Goal: Task Accomplishment & Management: Use online tool/utility

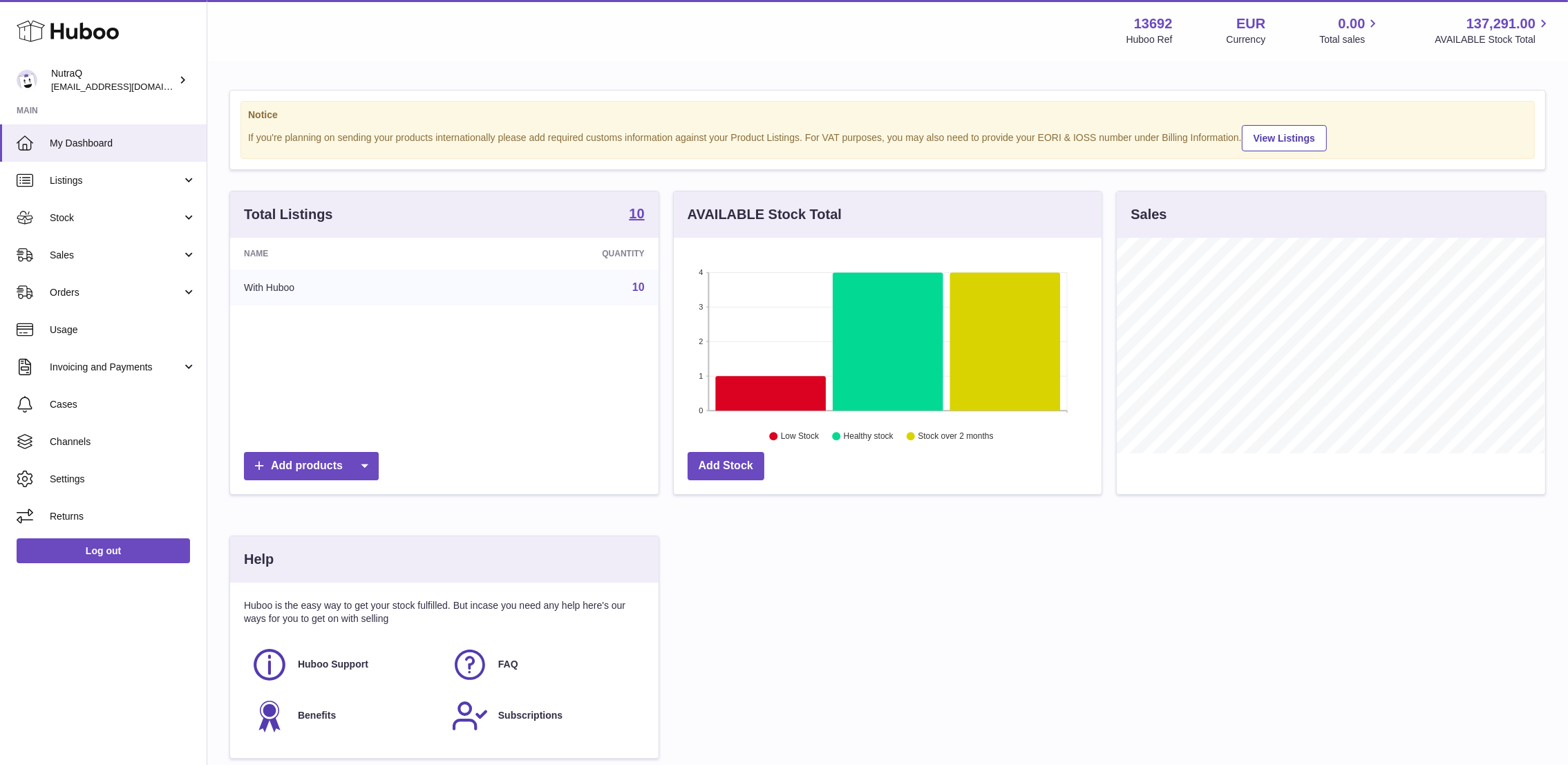
scroll to position [215, 428]
click at [134, 266] on link "Sales" at bounding box center [103, 255] width 206 height 38
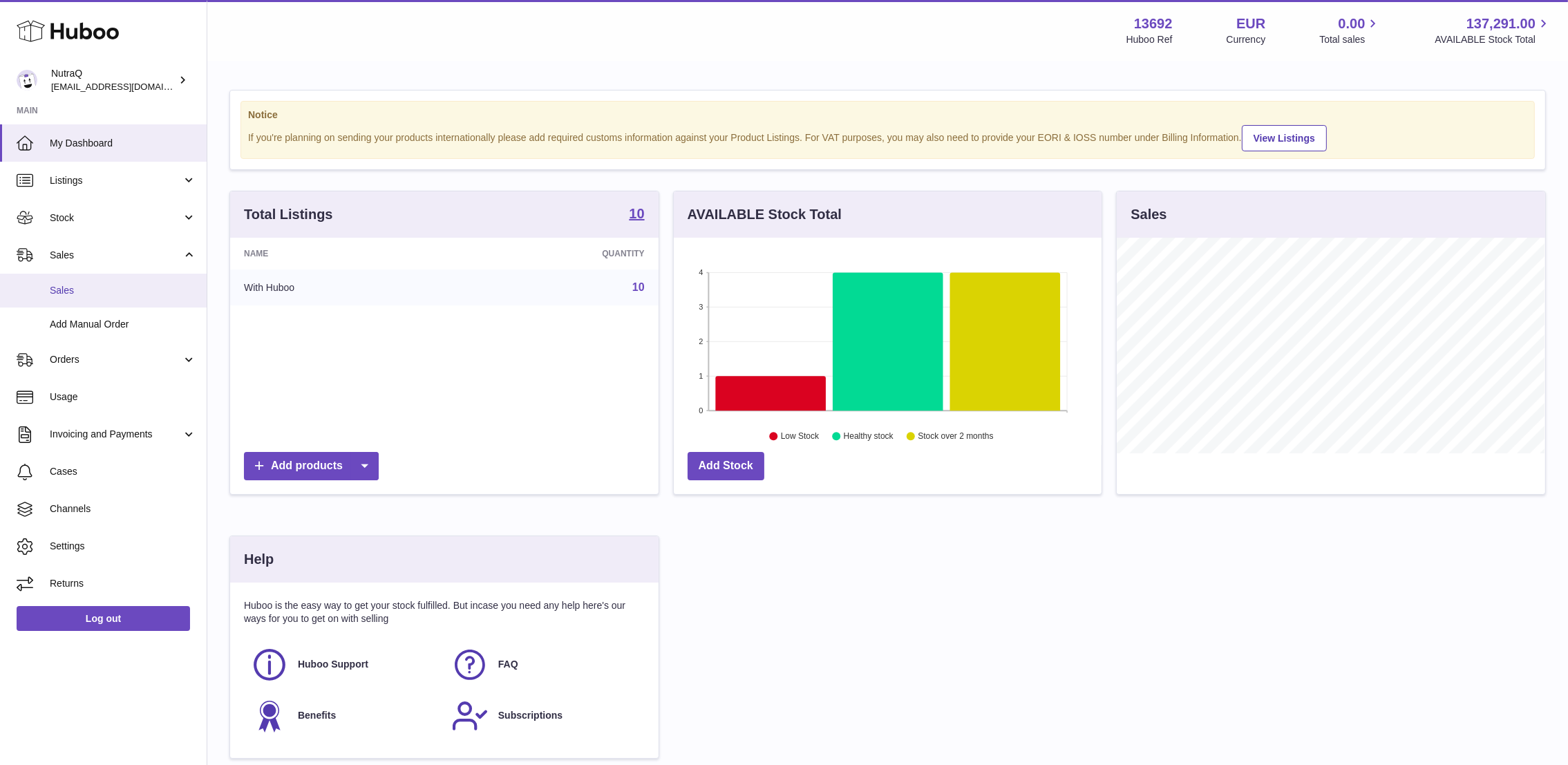
click at [127, 296] on span "Sales" at bounding box center [123, 291] width 146 height 13
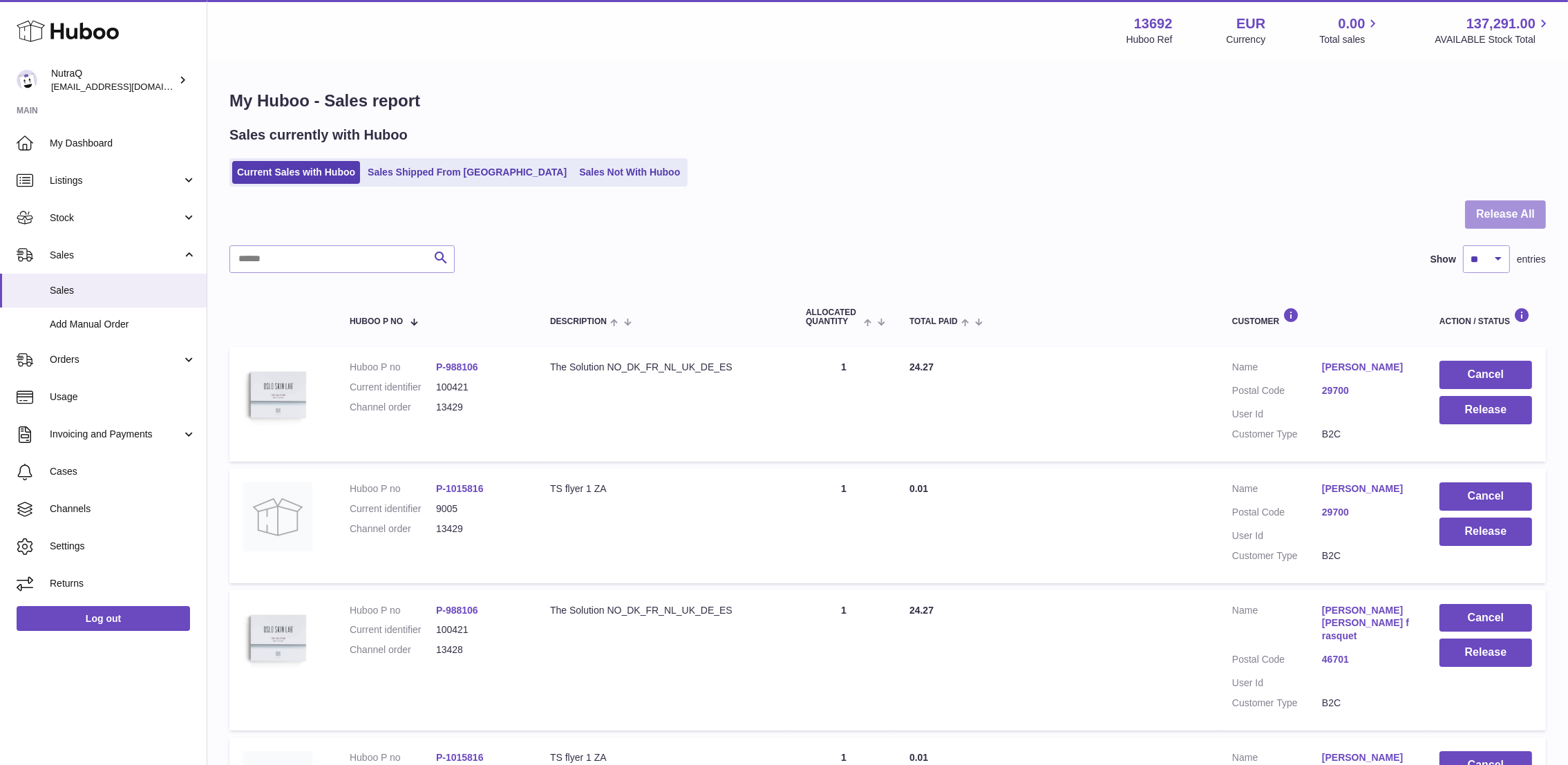
click at [1516, 214] on button "Release All" at bounding box center [1506, 214] width 81 height 29
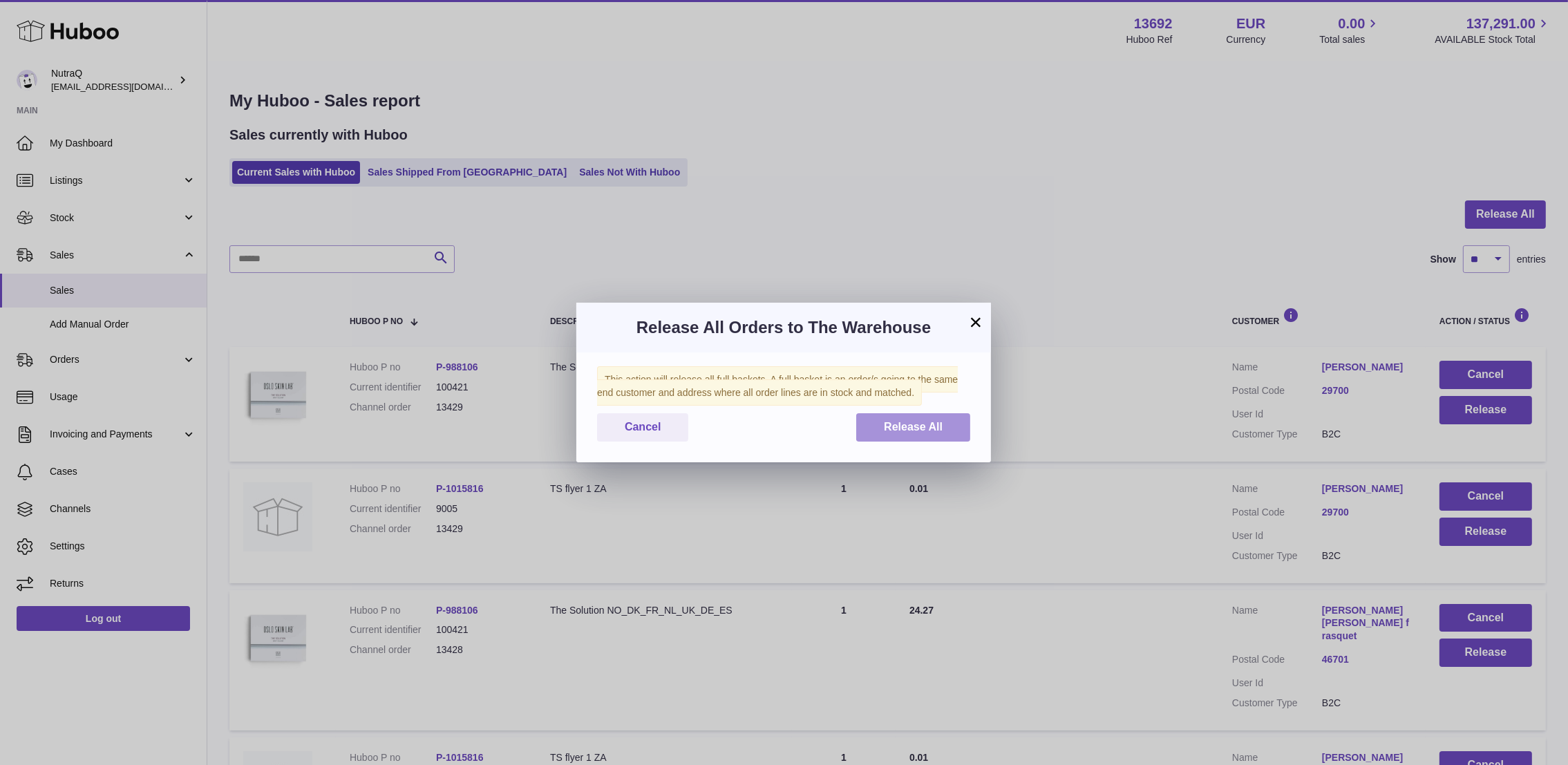
click at [951, 428] on button "Release All" at bounding box center [913, 427] width 114 height 29
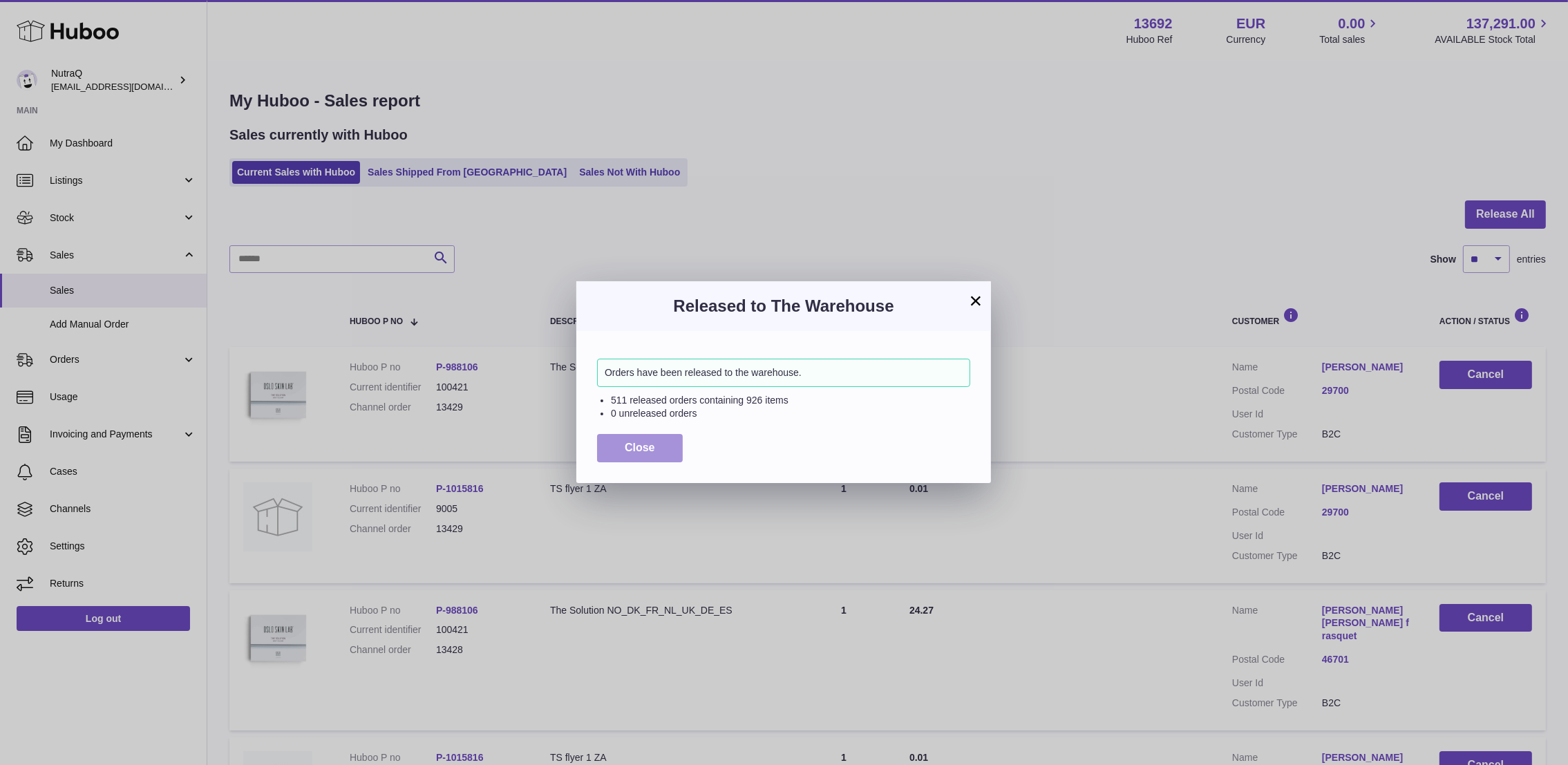
click at [629, 450] on span "Close" at bounding box center [639, 448] width 31 height 12
